Goal: Transaction & Acquisition: Subscribe to service/newsletter

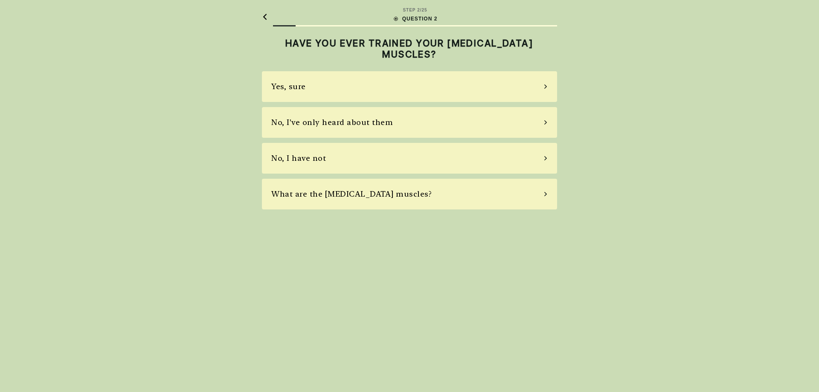
click at [356, 127] on div "No, I've only heard about them" at bounding box center [332, 122] width 122 height 12
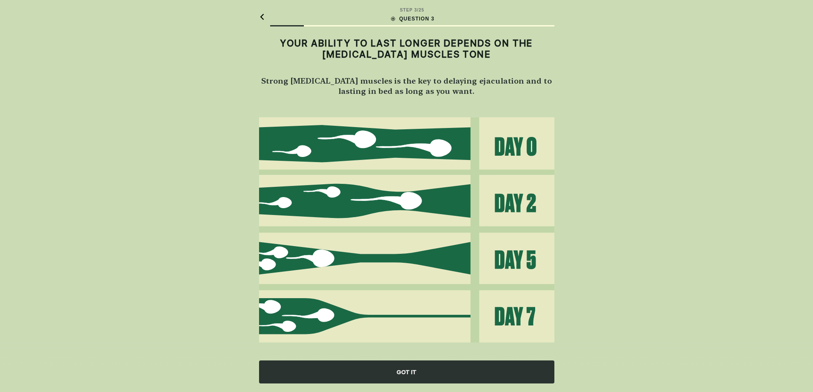
click at [356, 91] on h2 "Strong [MEDICAL_DATA] muscles is the key to delaying ejaculation and to lasting…" at bounding box center [406, 86] width 295 height 20
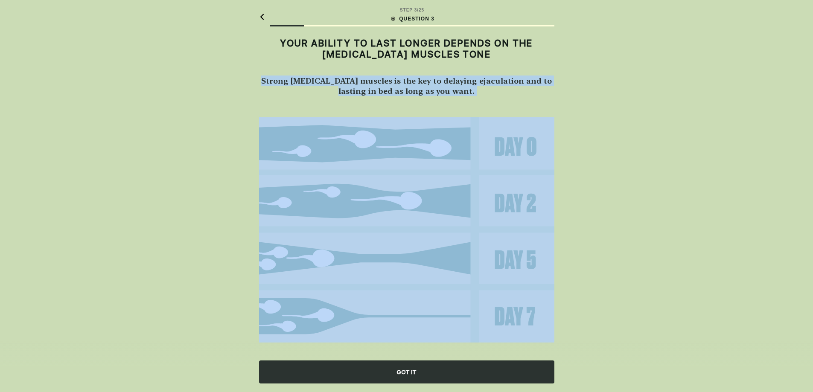
click at [356, 91] on h2 "Strong [MEDICAL_DATA] muscles is the key to delaying ejaculation and to lasting…" at bounding box center [406, 86] width 295 height 20
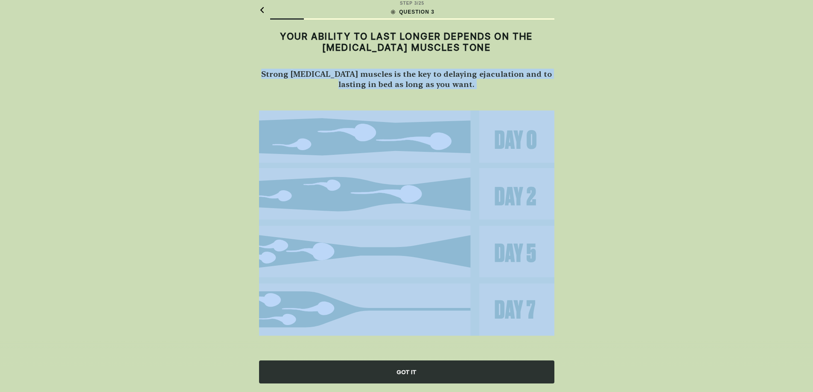
scroll to position [9, 0]
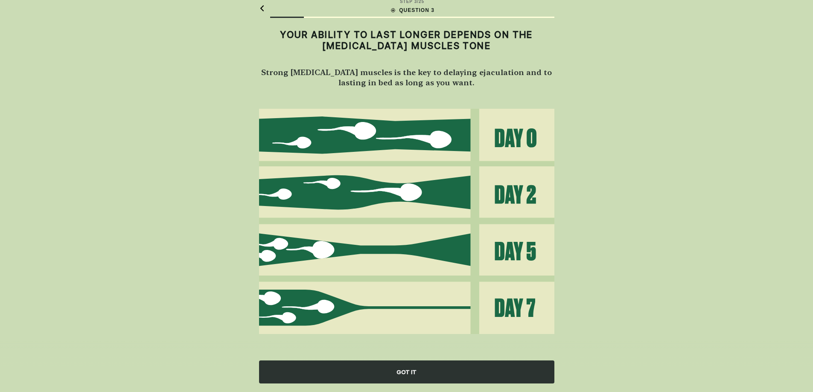
click at [437, 377] on div "GOT IT" at bounding box center [406, 371] width 295 height 23
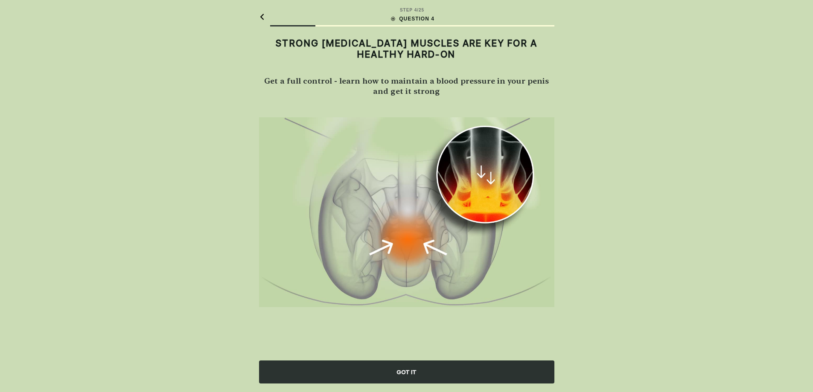
scroll to position [0, 0]
click at [419, 364] on div "GOT IT" at bounding box center [409, 371] width 295 height 23
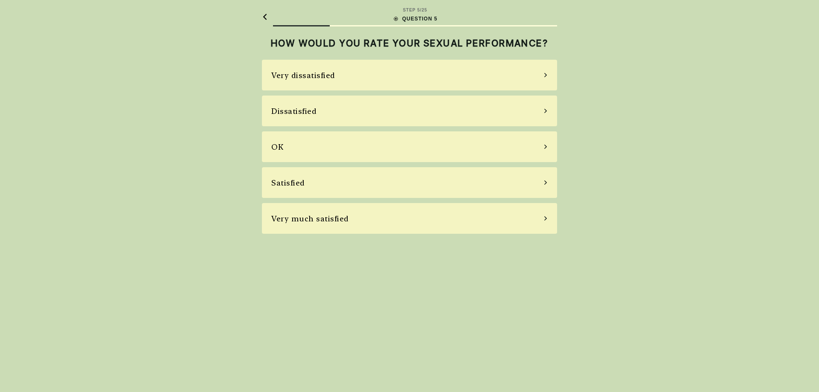
click at [325, 87] on div "Very dissatisfied" at bounding box center [409, 75] width 295 height 31
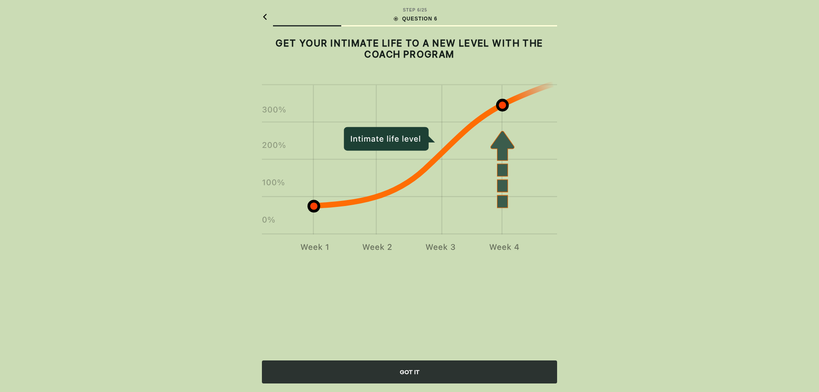
click at [389, 369] on div "GOT IT" at bounding box center [409, 371] width 295 height 23
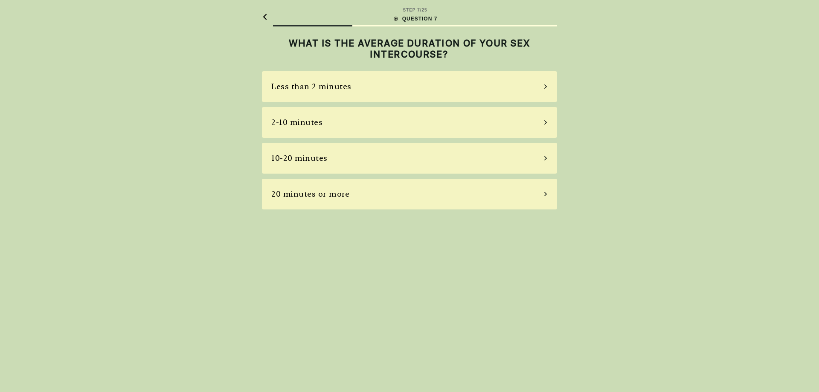
click at [331, 80] on div "Less than 2 minutes" at bounding box center [409, 86] width 295 height 31
drag, startPoint x: 342, startPoint y: 57, endPoint x: 344, endPoint y: 51, distance: 6.1
click at [344, 51] on h2 "HOW OFTEN DO YOU FINISH EARLIER THAN YOU WISH YOU WOULD?" at bounding box center [409, 49] width 295 height 23
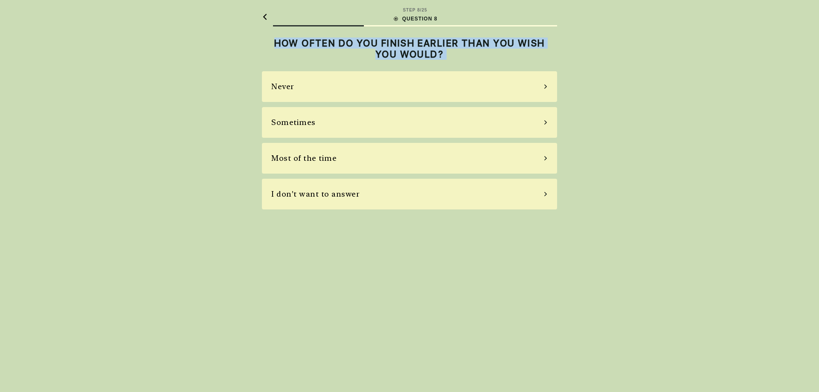
click at [344, 51] on h2 "HOW OFTEN DO YOU FINISH EARLIER THAN YOU WISH YOU WOULD?" at bounding box center [409, 49] width 295 height 23
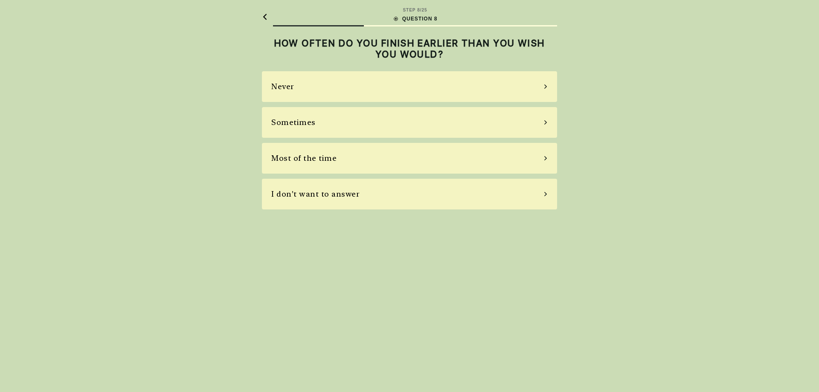
click at [325, 164] on div "Most of the time" at bounding box center [303, 158] width 65 height 12
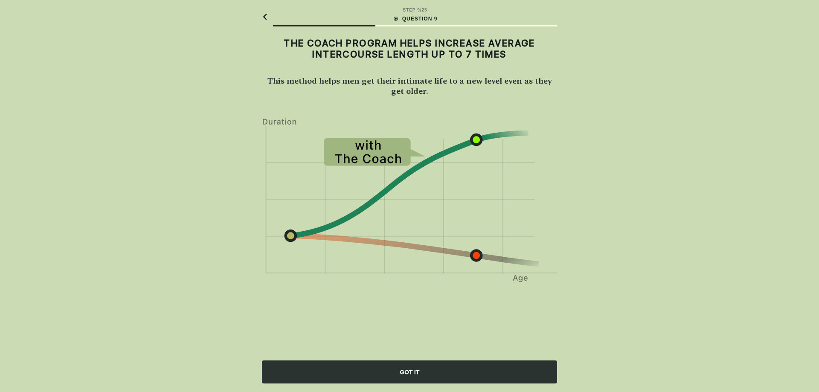
click at [436, 365] on div "GOT IT" at bounding box center [409, 371] width 295 height 23
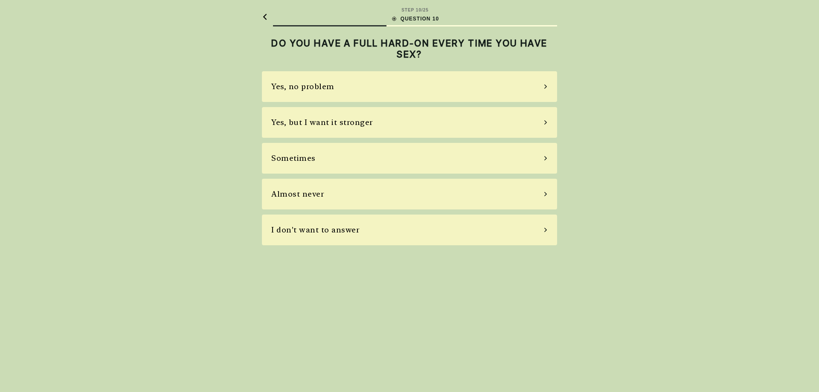
click at [359, 46] on h2 "DO YOU HAVE A FULL HARD-ON EVERY TIME YOU HAVE SEX?" at bounding box center [409, 49] width 295 height 23
drag, startPoint x: 359, startPoint y: 46, endPoint x: 446, endPoint y: 51, distance: 87.2
click at [446, 51] on h2 "DO YOU HAVE A FULL HARD-ON EVERY TIME YOU HAVE SEX?" at bounding box center [409, 49] width 295 height 23
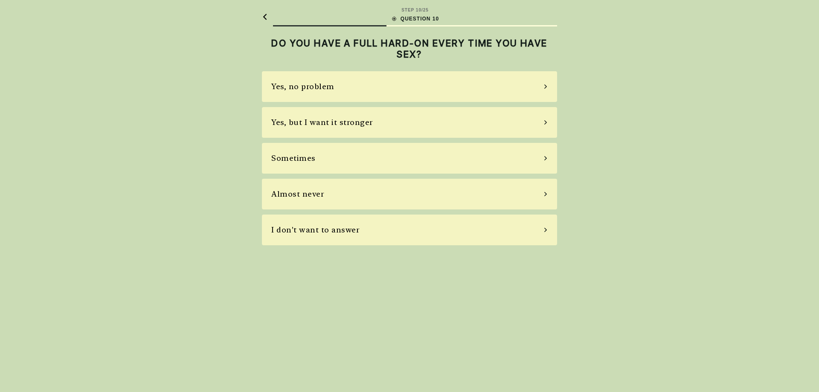
click at [331, 131] on div "Yes, but I want it stronger" at bounding box center [409, 122] width 295 height 31
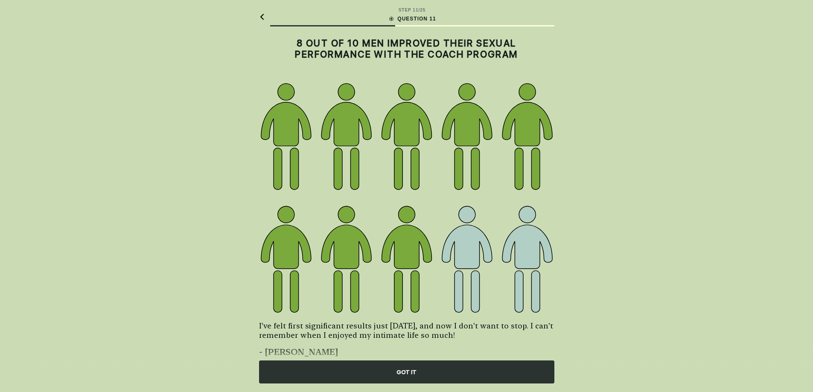
click at [436, 363] on div "GOT IT" at bounding box center [406, 371] width 295 height 23
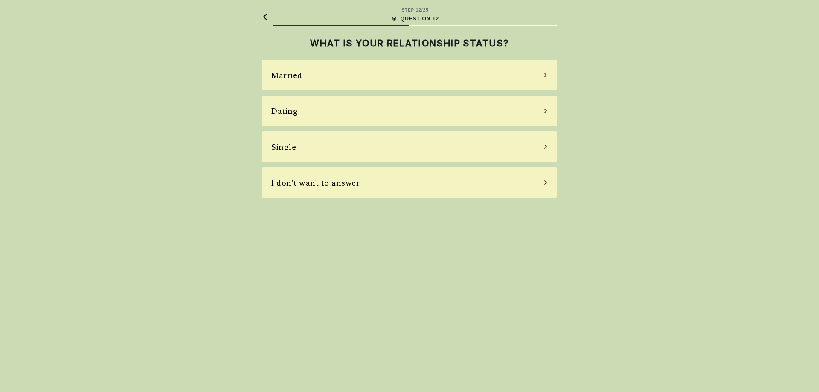
click at [339, 40] on h2 "WHAT IS YOUR RELATIONSHIP STATUS?" at bounding box center [409, 43] width 295 height 11
click at [324, 110] on div "Dating" at bounding box center [409, 111] width 295 height 31
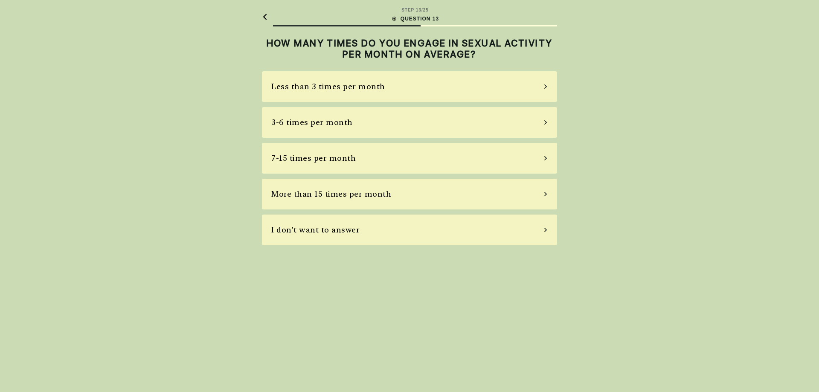
click at [333, 162] on div "7-15 times per month" at bounding box center [313, 158] width 84 height 12
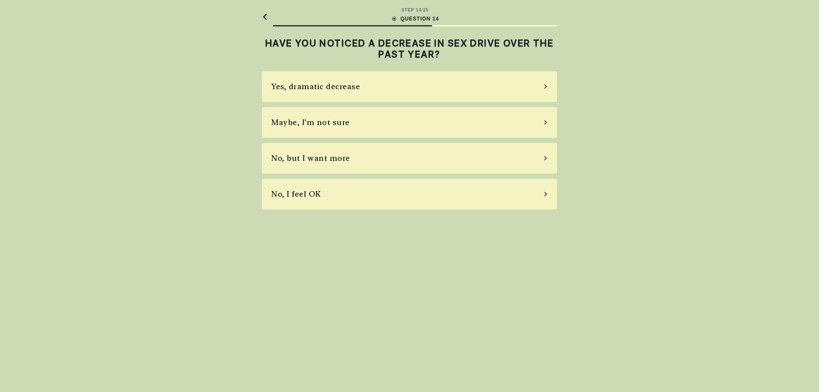
click at [399, 52] on h2 "HAVE YOU NOTICED A DECREASE IN SEX DRIVE OVER THE PAST YEAR?" at bounding box center [409, 49] width 295 height 23
drag, startPoint x: 399, startPoint y: 52, endPoint x: 447, endPoint y: 53, distance: 47.8
click at [447, 53] on h2 "HAVE YOU NOTICED A DECREASE IN SEX DRIVE OVER THE PAST YEAR?" at bounding box center [409, 49] width 295 height 23
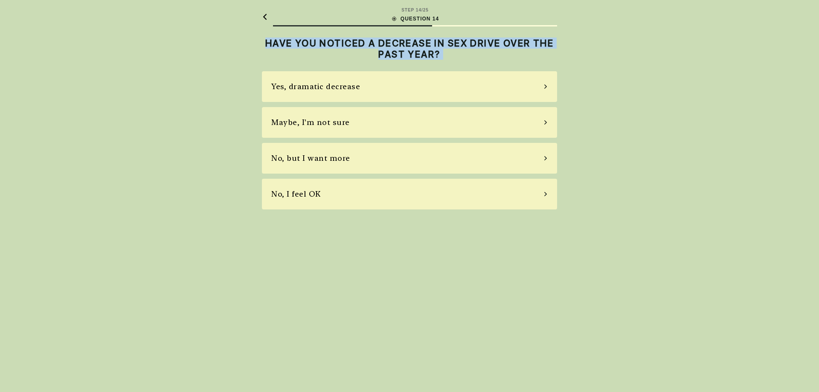
click at [447, 53] on h2 "HAVE YOU NOTICED A DECREASE IN SEX DRIVE OVER THE PAST YEAR?" at bounding box center [409, 49] width 295 height 23
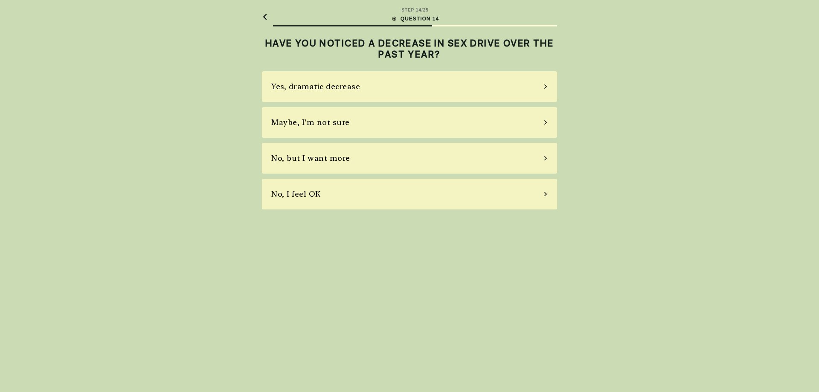
click at [352, 125] on div "Maybe, I'm not sure" at bounding box center [409, 122] width 295 height 31
click at [358, 164] on div "No, I don't" at bounding box center [409, 158] width 295 height 31
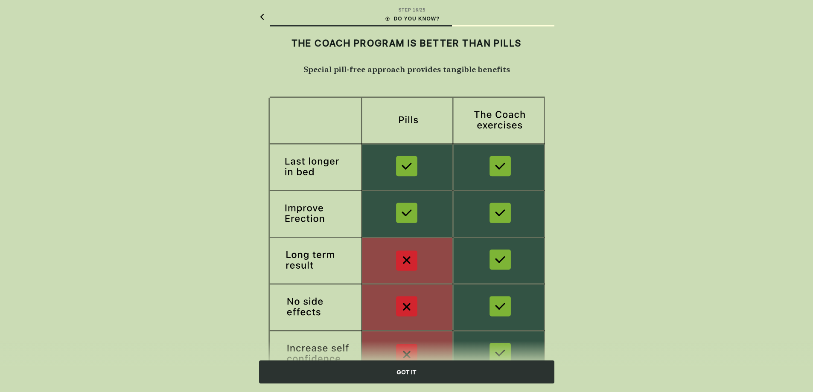
scroll to position [43, 0]
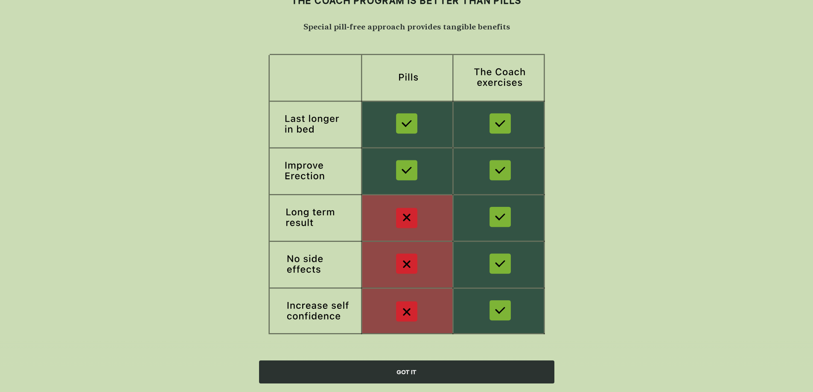
click at [401, 362] on div "GOT IT" at bounding box center [406, 371] width 295 height 23
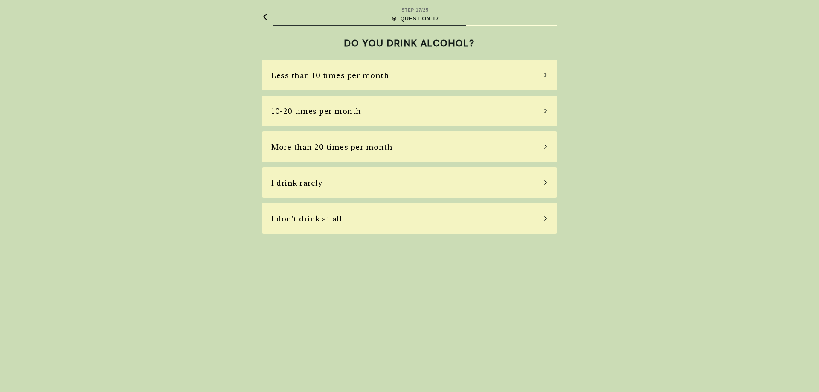
click at [398, 145] on div "More than 20 times per month" at bounding box center [409, 146] width 295 height 31
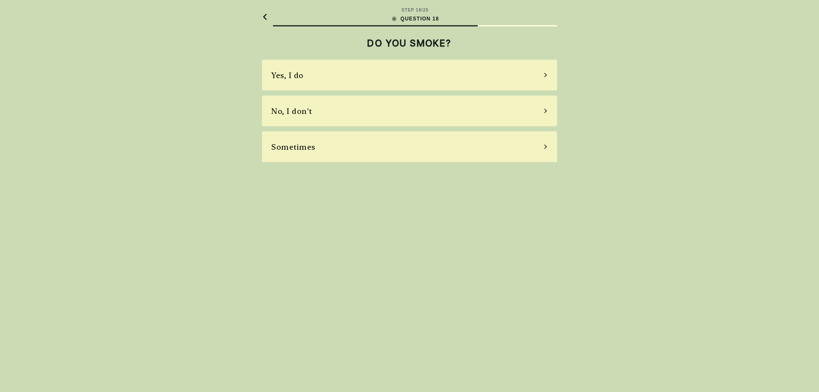
click at [403, 113] on div "No, I don't" at bounding box center [409, 111] width 295 height 31
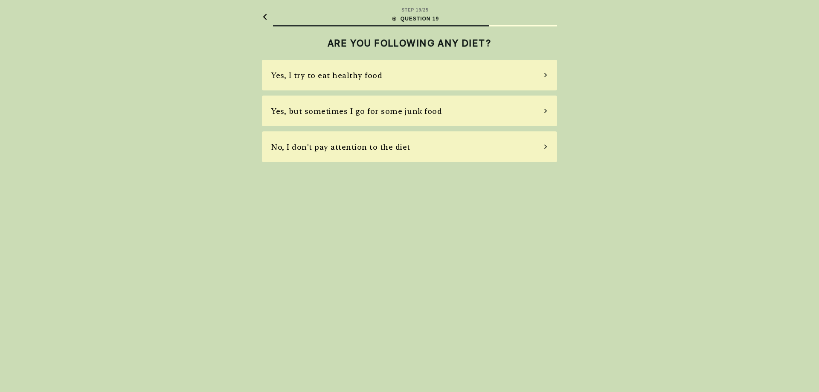
click at [381, 151] on div "No, I don't pay attention to the diet" at bounding box center [340, 147] width 139 height 12
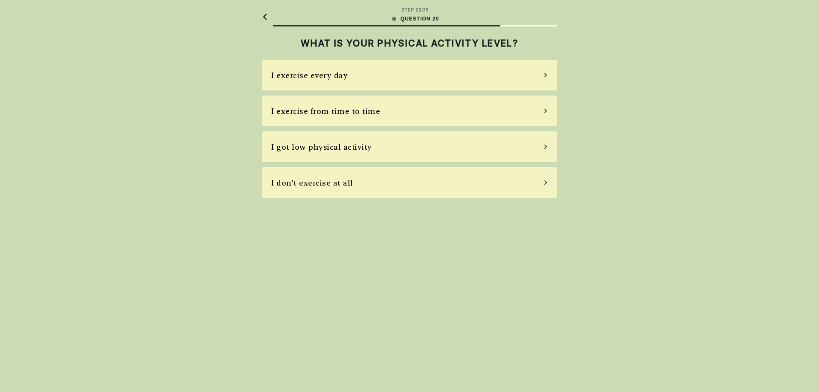
click at [434, 119] on div "I exercise from time to time" at bounding box center [409, 111] width 295 height 31
click at [434, 119] on div "Average, rare stress" at bounding box center [409, 111] width 295 height 31
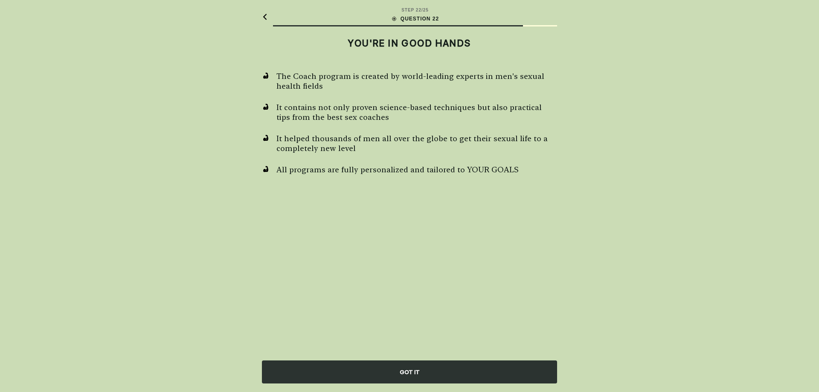
click at [389, 372] on div "GOT IT" at bounding box center [409, 371] width 295 height 23
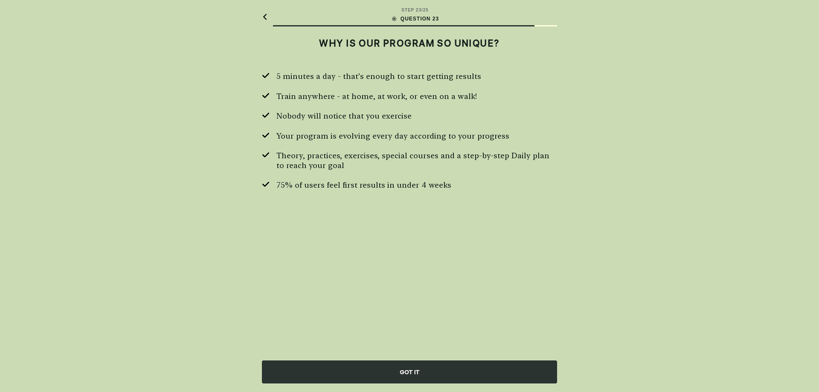
click at [389, 372] on div "GOT IT" at bounding box center [409, 371] width 295 height 23
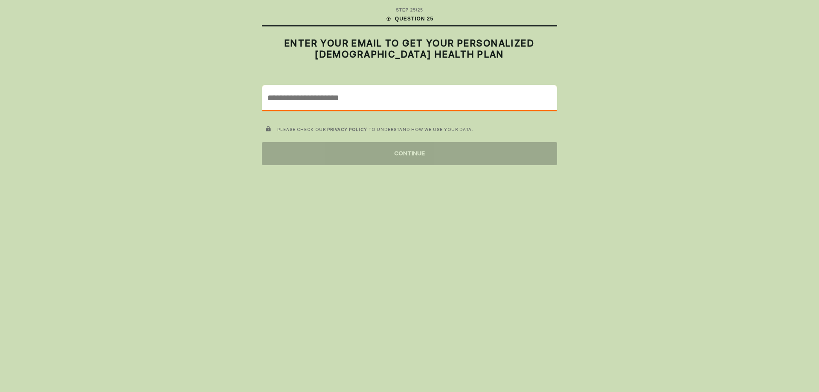
click at [407, 104] on input "email" at bounding box center [409, 97] width 294 height 25
drag, startPoint x: 347, startPoint y: 95, endPoint x: 344, endPoint y: 110, distance: 14.7
click at [347, 95] on input "email" at bounding box center [409, 97] width 294 height 25
paste input "**********"
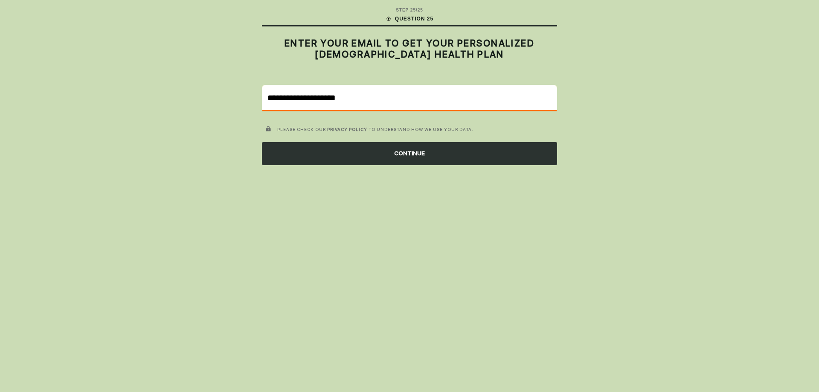
type input "**********"
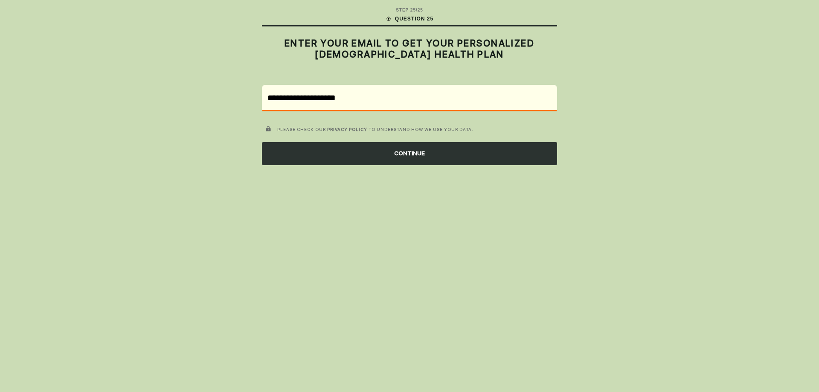
click at [343, 164] on div "CONTINUE" at bounding box center [409, 153] width 295 height 23
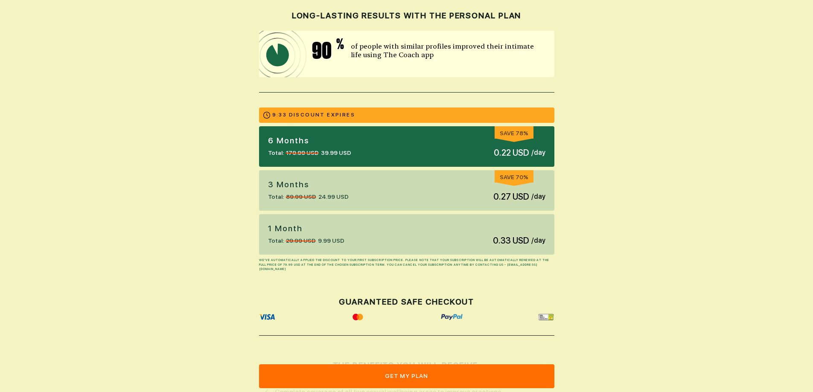
scroll to position [215, 0]
